Goal: Information Seeking & Learning: Learn about a topic

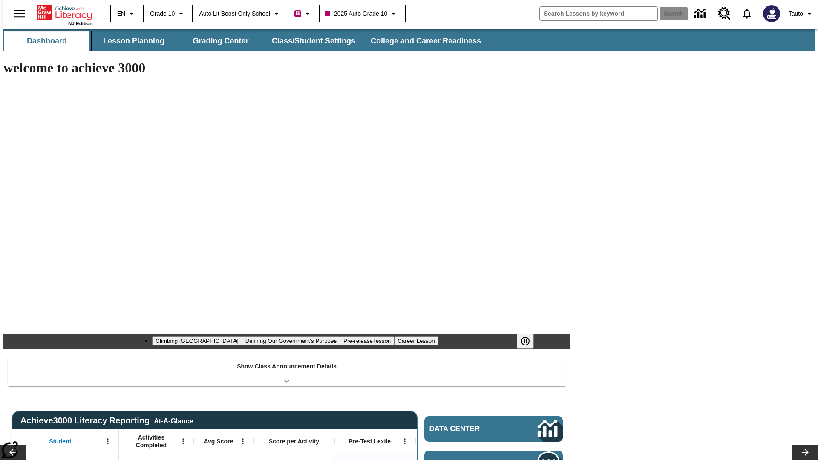
click at [130, 41] on button "Lesson Planning" at bounding box center [133, 41] width 85 height 20
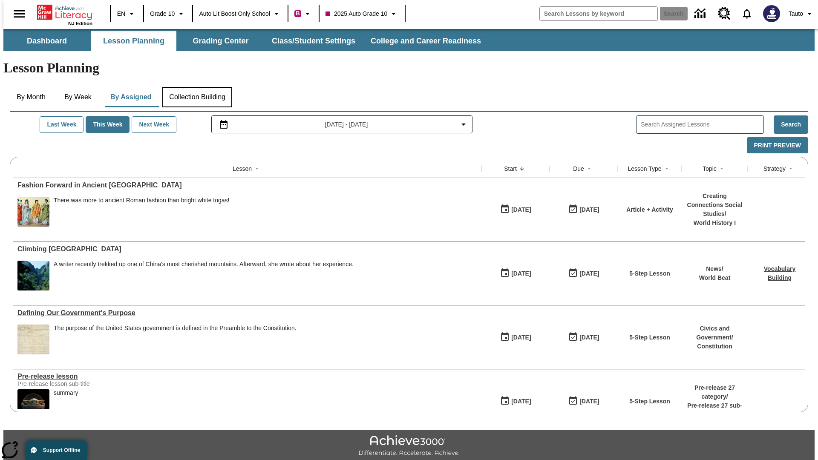
click at [197, 87] on button "Collection Building" at bounding box center [197, 97] width 70 height 20
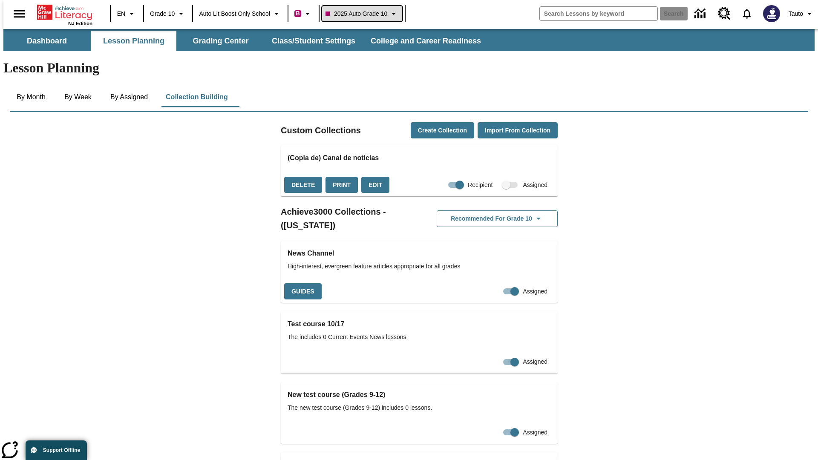
click at [365, 14] on span "2025 Auto Grade 10" at bounding box center [357, 13] width 62 height 9
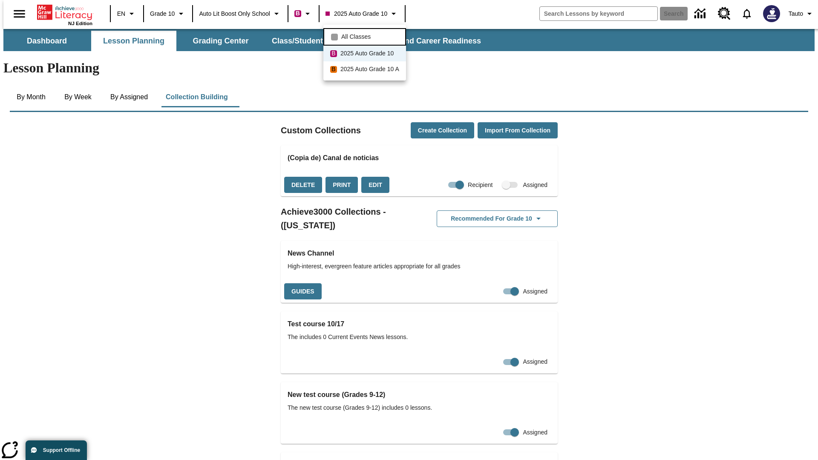
click at [366, 36] on span "All Classes" at bounding box center [355, 36] width 29 height 9
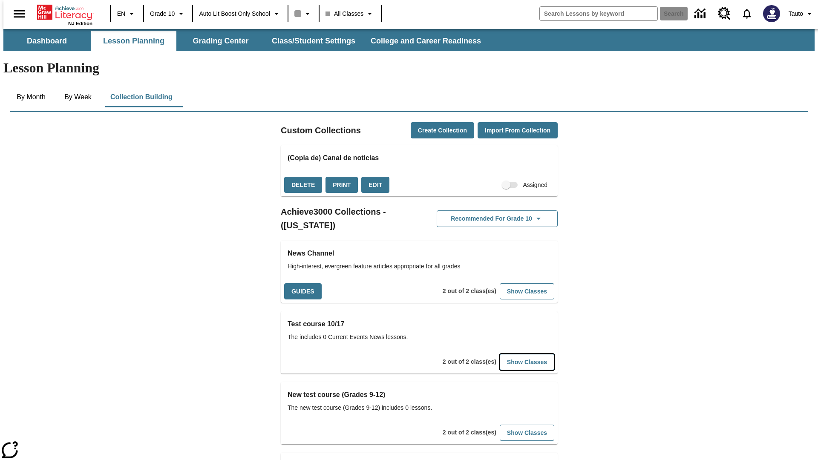
click at [514, 354] on button "Show Classes" at bounding box center [527, 362] width 55 height 17
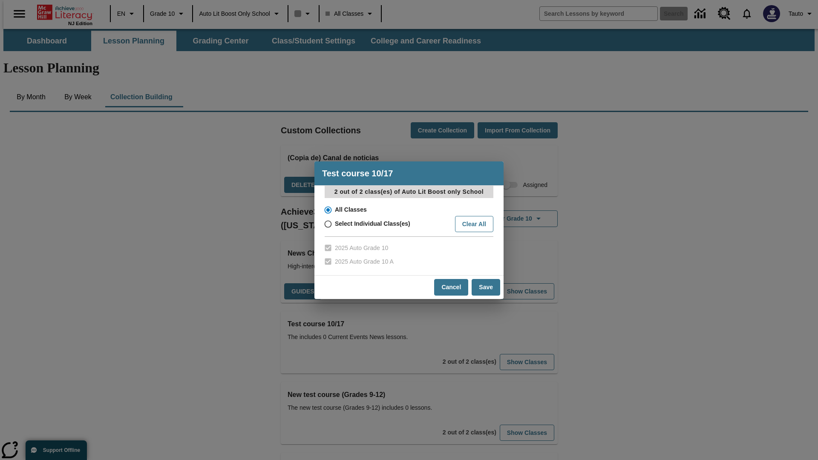
click at [327, 210] on input "All Classes" at bounding box center [327, 210] width 15 height 12
